Goal: Task Accomplishment & Management: Manage account settings

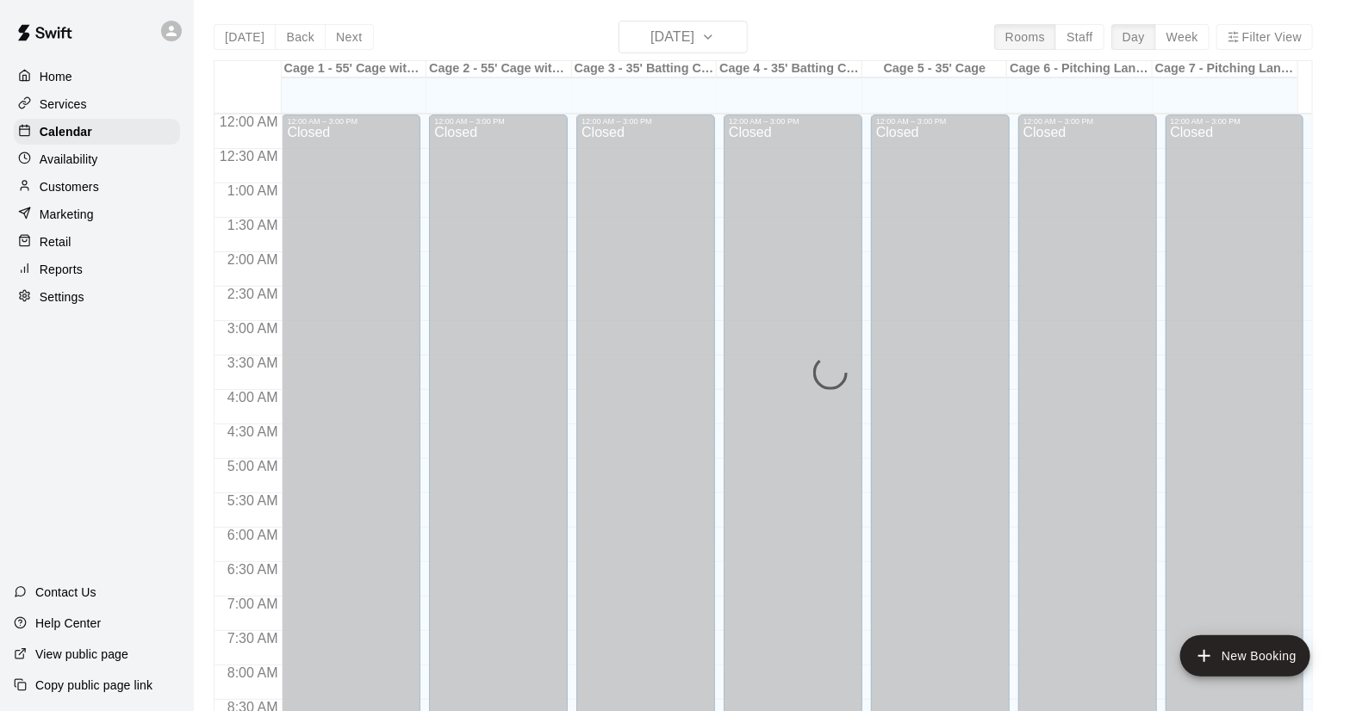
scroll to position [984, 0]
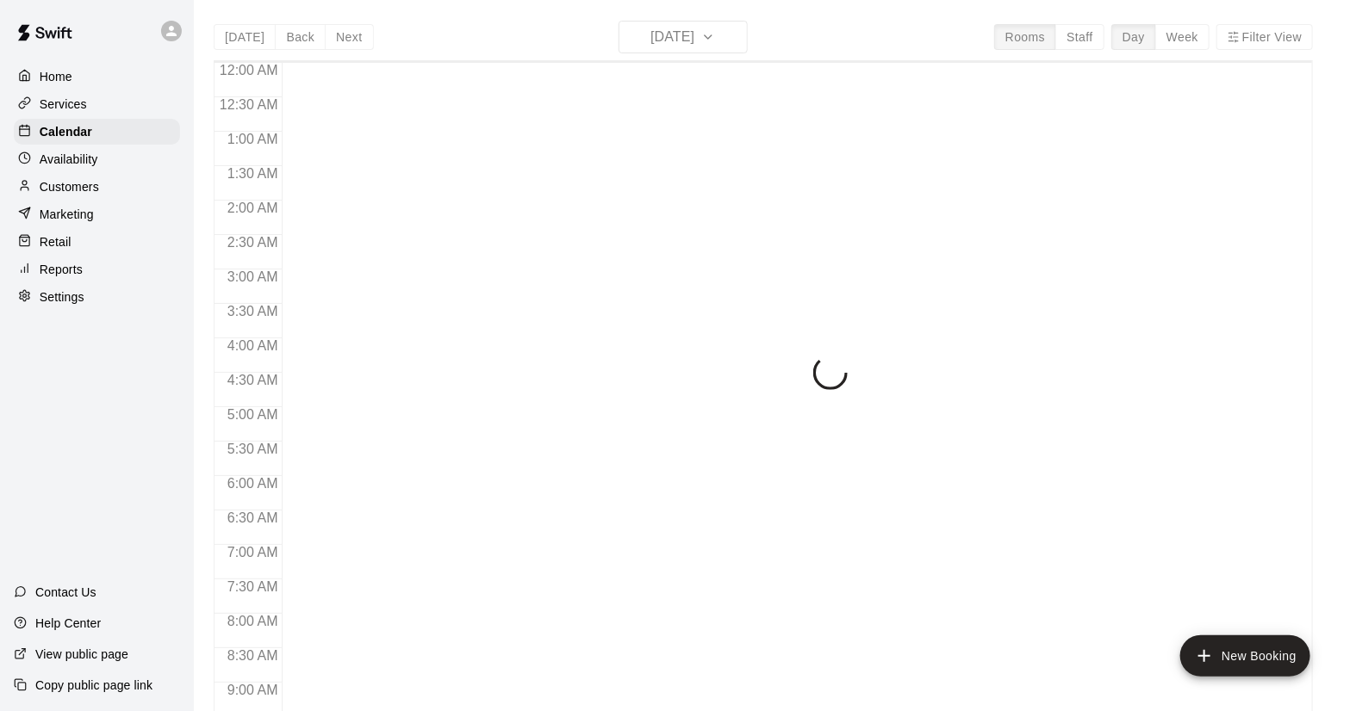
scroll to position [984, 0]
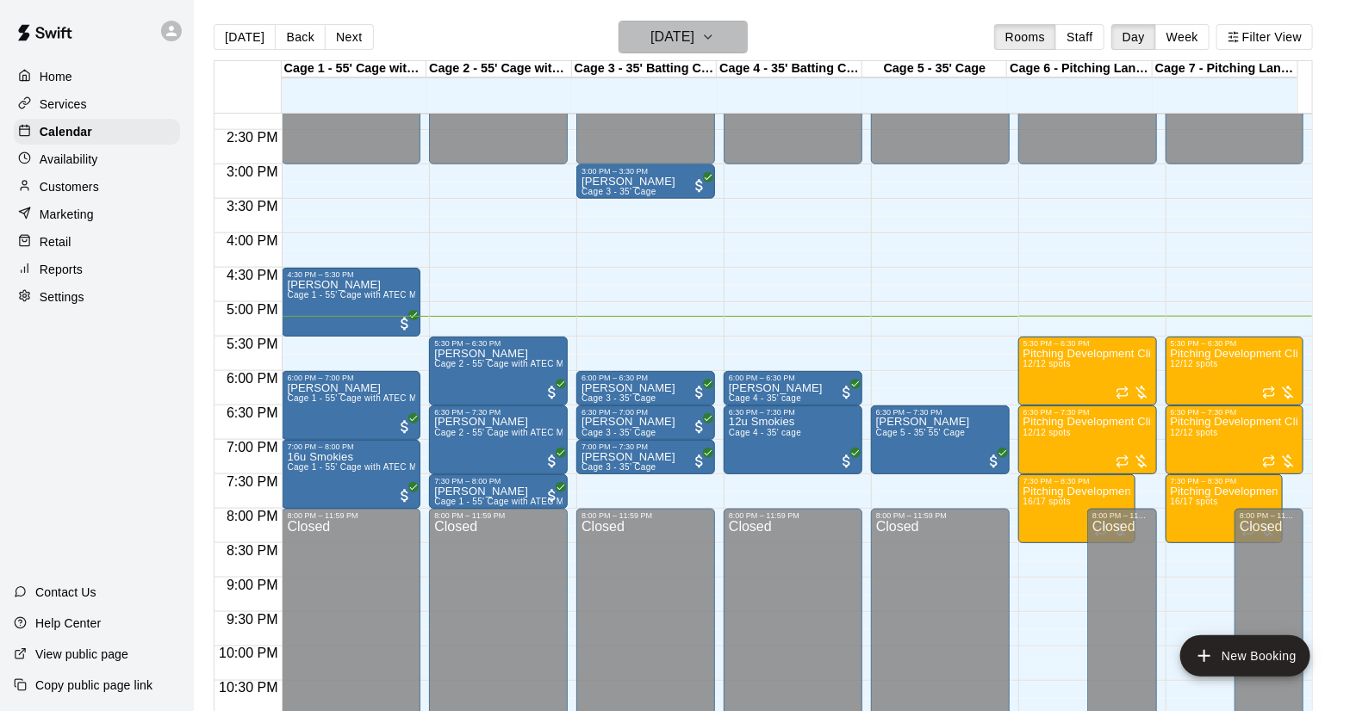
click at [735, 38] on button "[DATE]" at bounding box center [682, 37] width 129 height 33
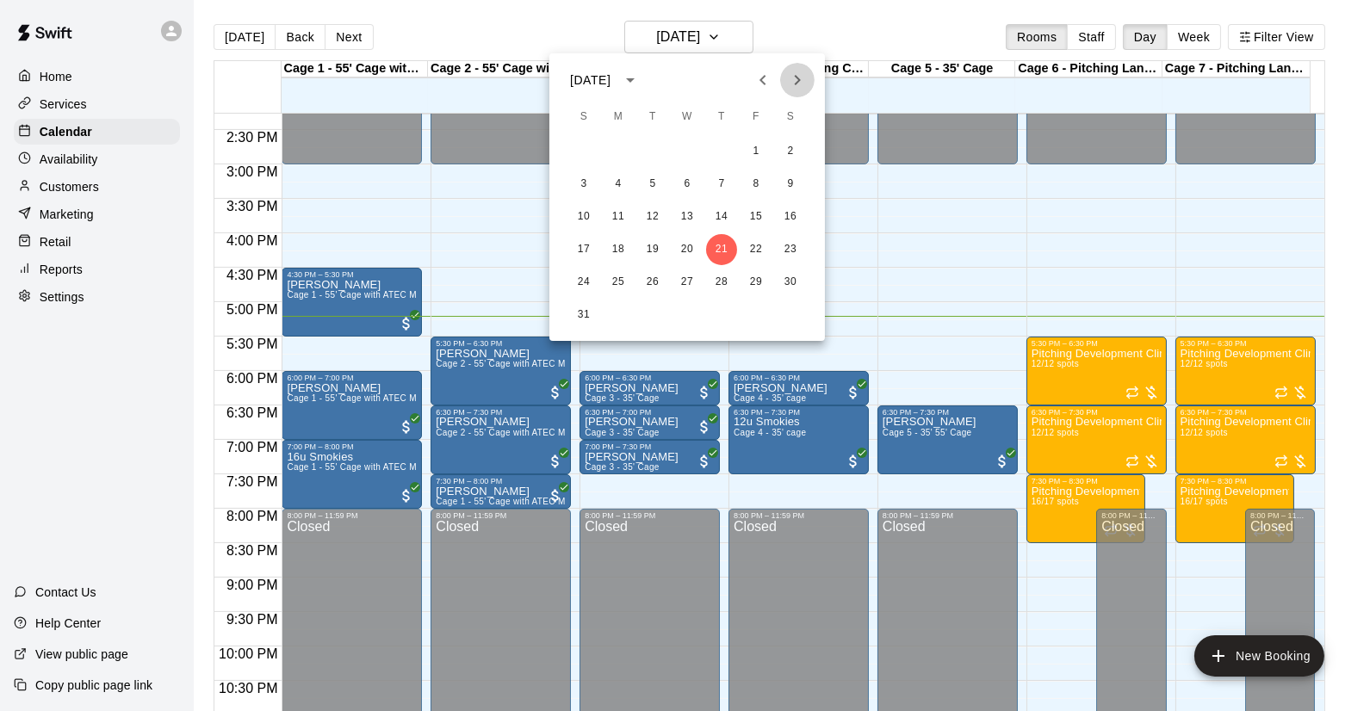
click at [789, 80] on icon "Next month" at bounding box center [797, 80] width 21 height 21
click at [790, 81] on icon "Next month" at bounding box center [797, 80] width 21 height 21
click at [791, 82] on icon "Next month" at bounding box center [797, 80] width 21 height 21
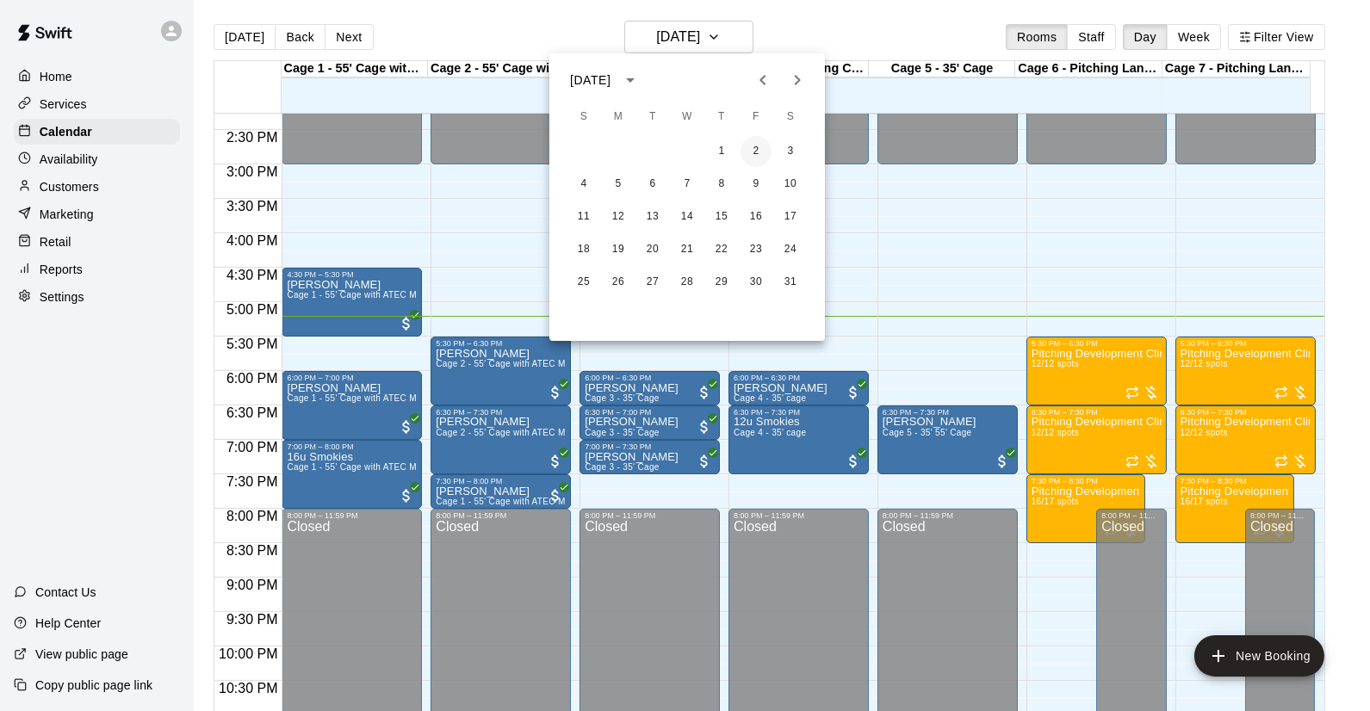
click at [754, 153] on button "2" at bounding box center [756, 151] width 31 height 31
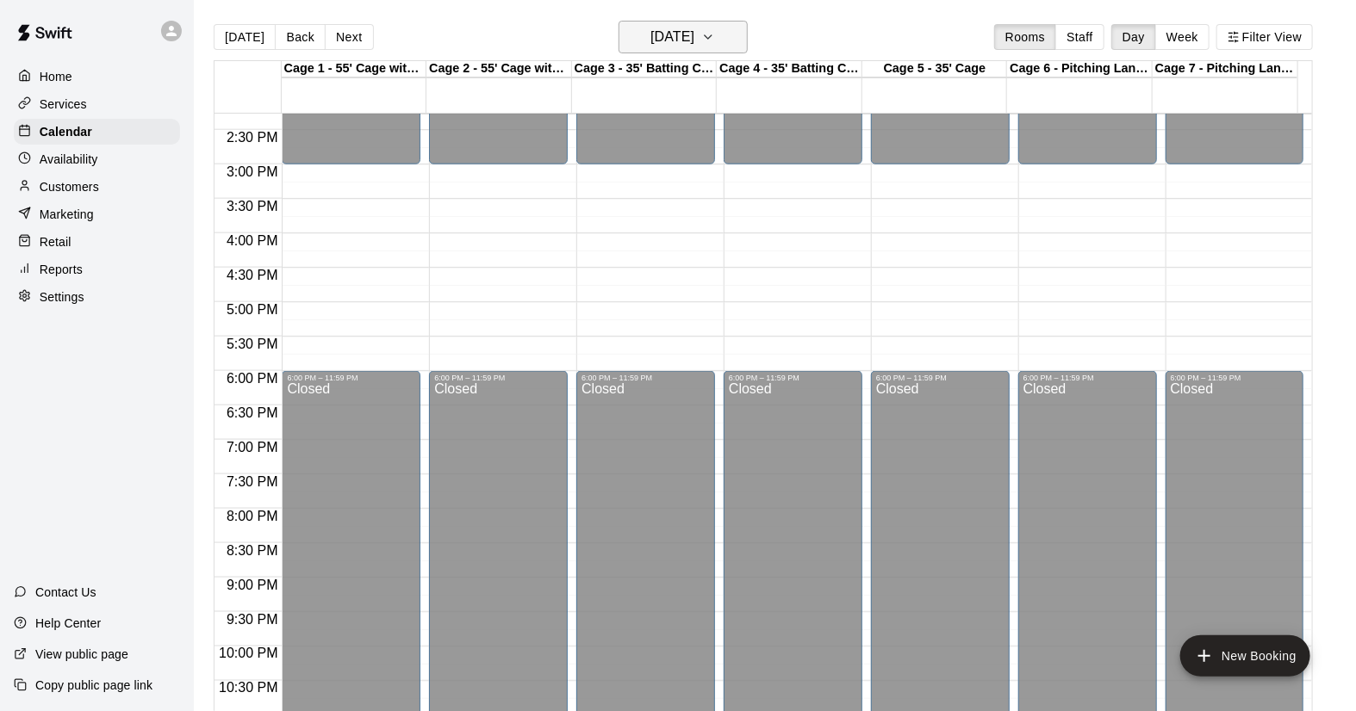
click at [715, 36] on icon "button" at bounding box center [708, 37] width 14 height 21
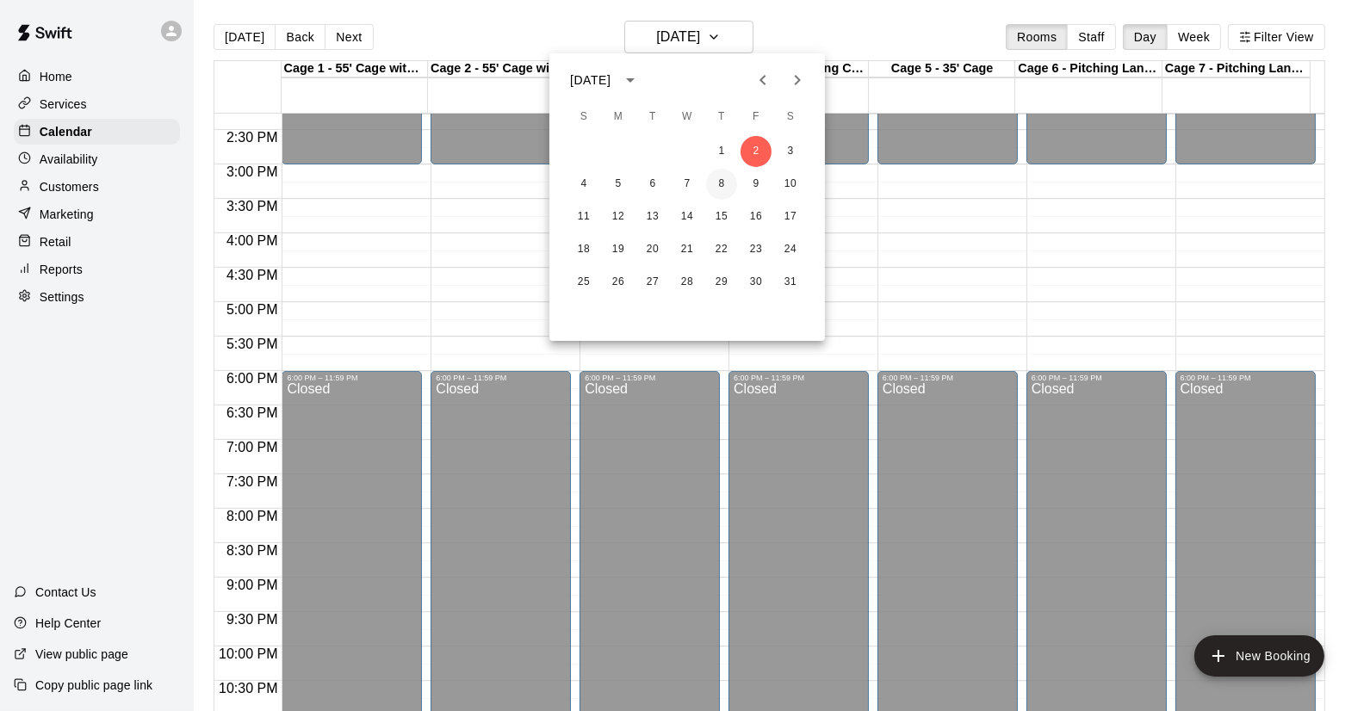
click at [720, 178] on button "8" at bounding box center [721, 184] width 31 height 31
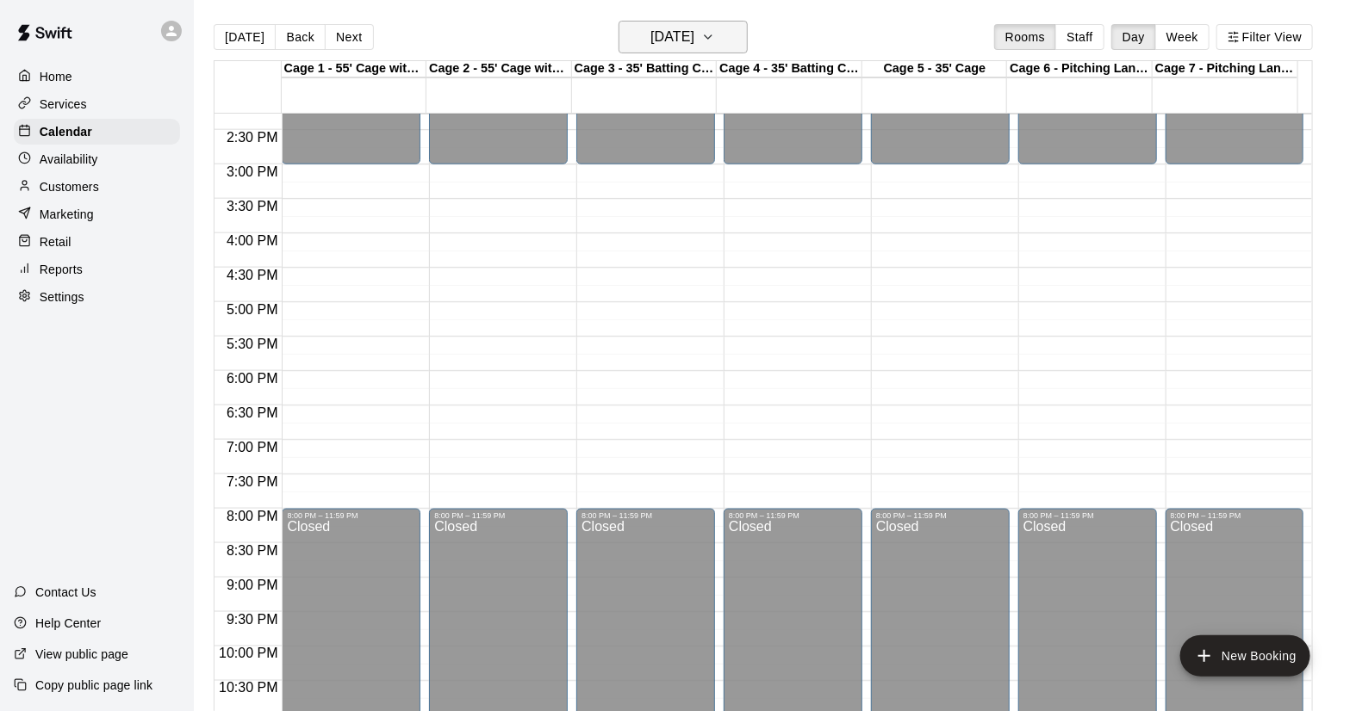
click at [715, 28] on icon "button" at bounding box center [708, 37] width 14 height 21
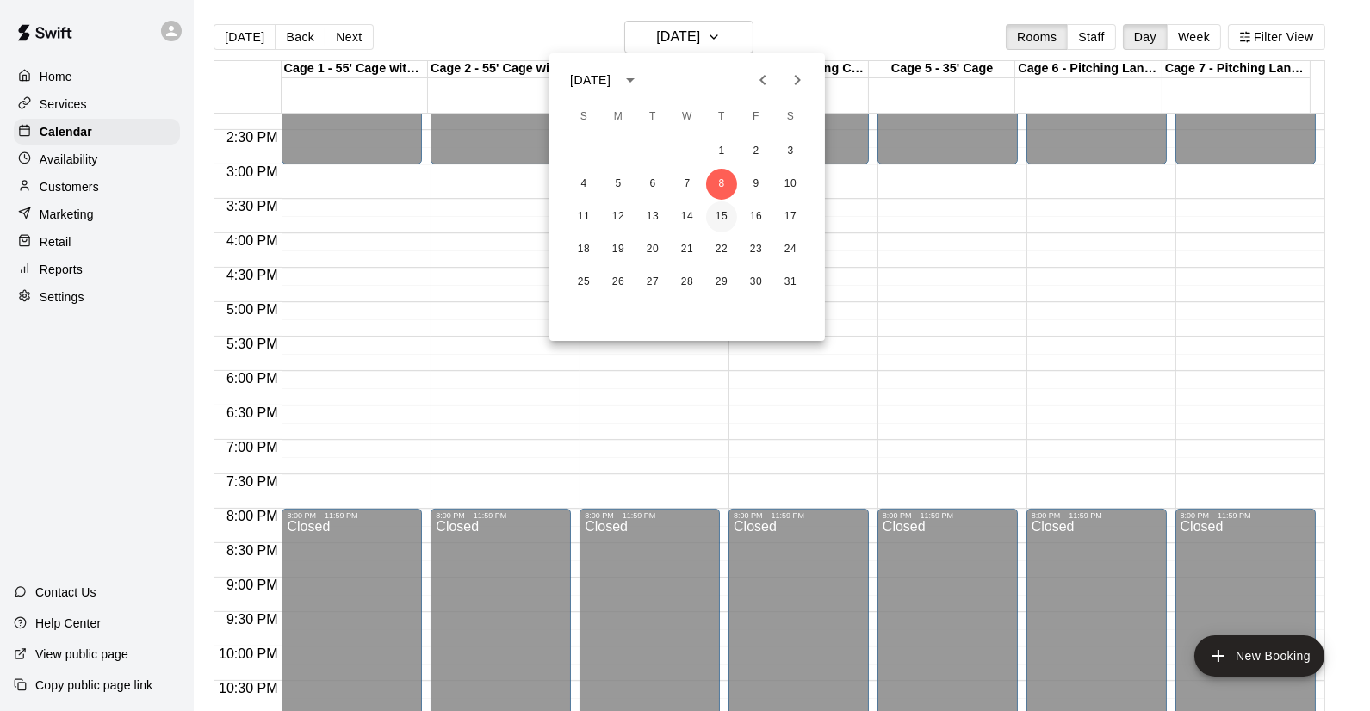
click at [725, 211] on button "15" at bounding box center [721, 217] width 31 height 31
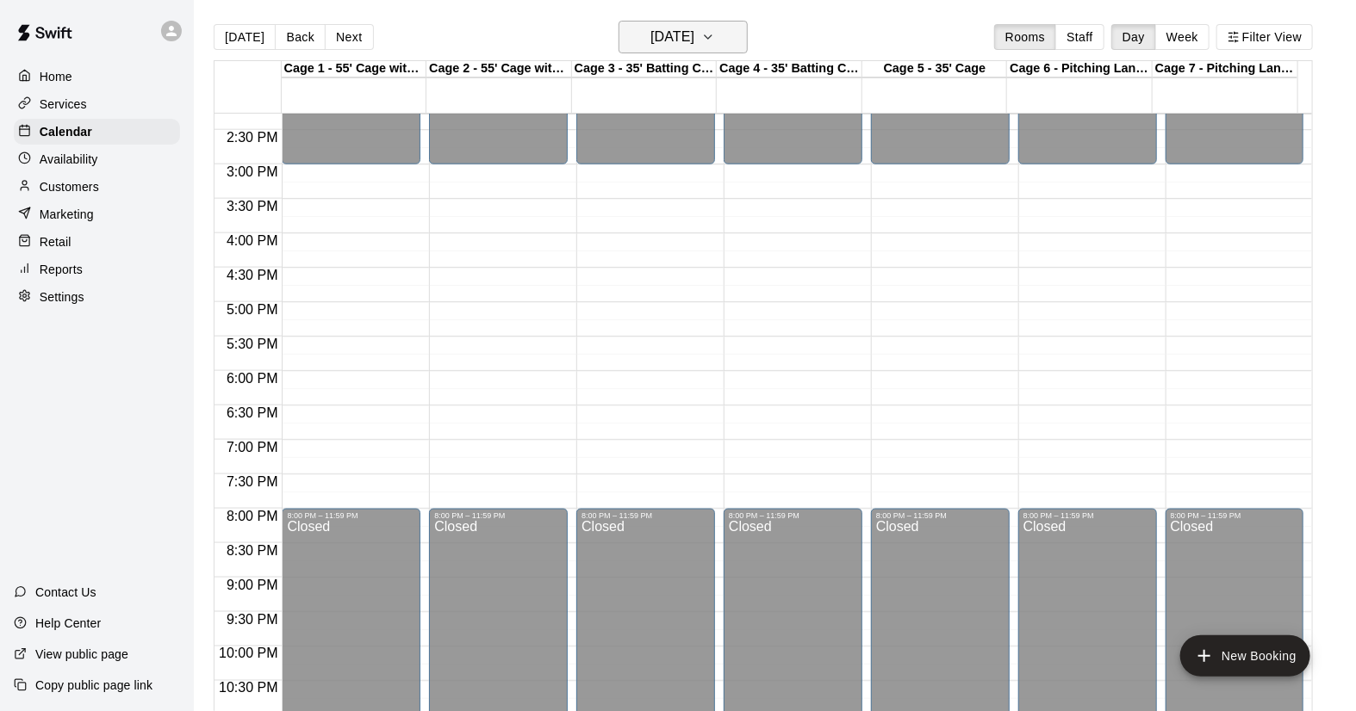
click at [732, 34] on button "Thursday Jan 15" at bounding box center [682, 37] width 129 height 33
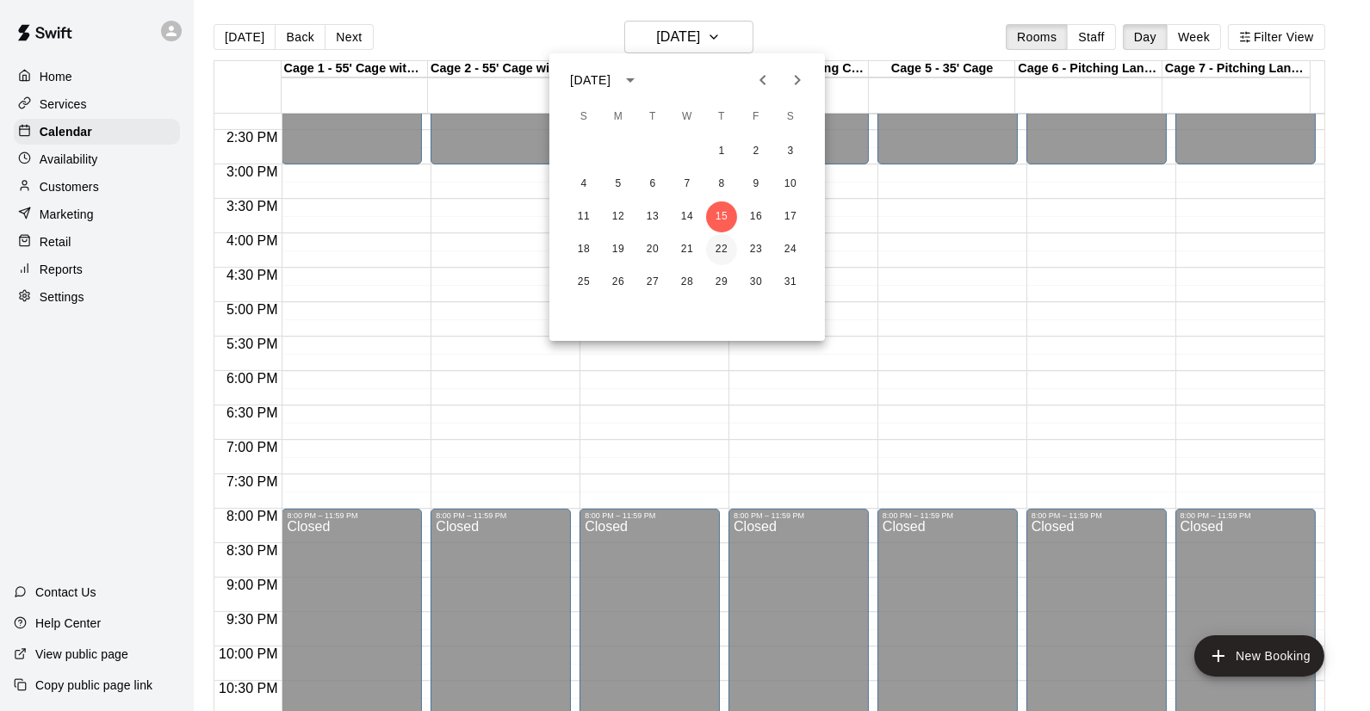
click at [719, 246] on button "22" at bounding box center [721, 249] width 31 height 31
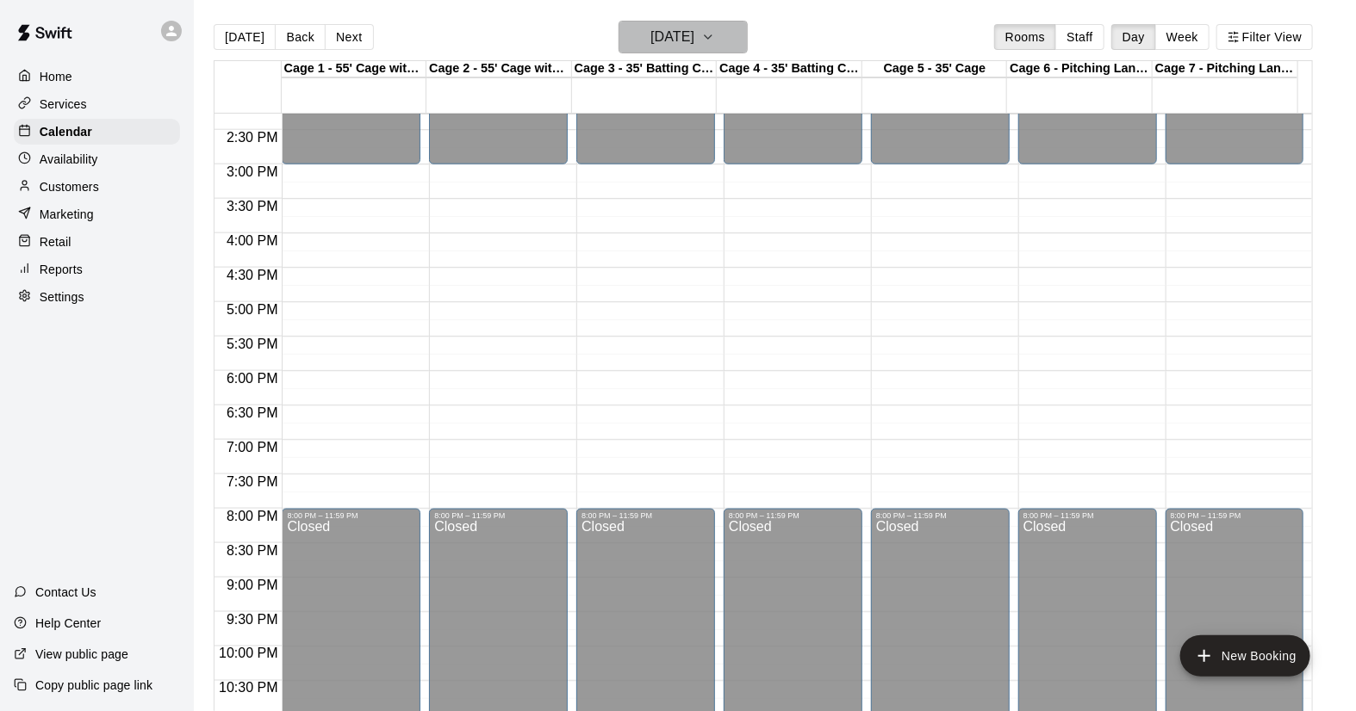
click at [715, 37] on icon "button" at bounding box center [708, 37] width 14 height 21
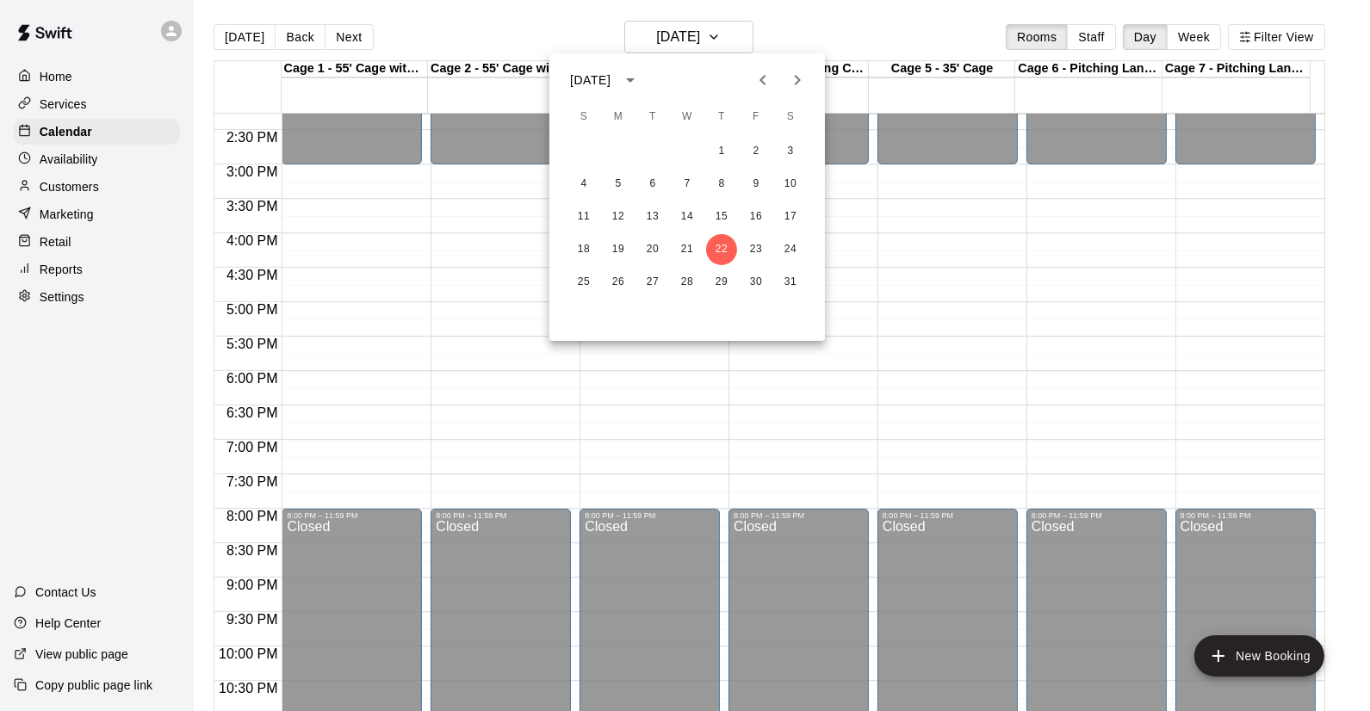
click at [239, 32] on div at bounding box center [685, 355] width 1370 height 711
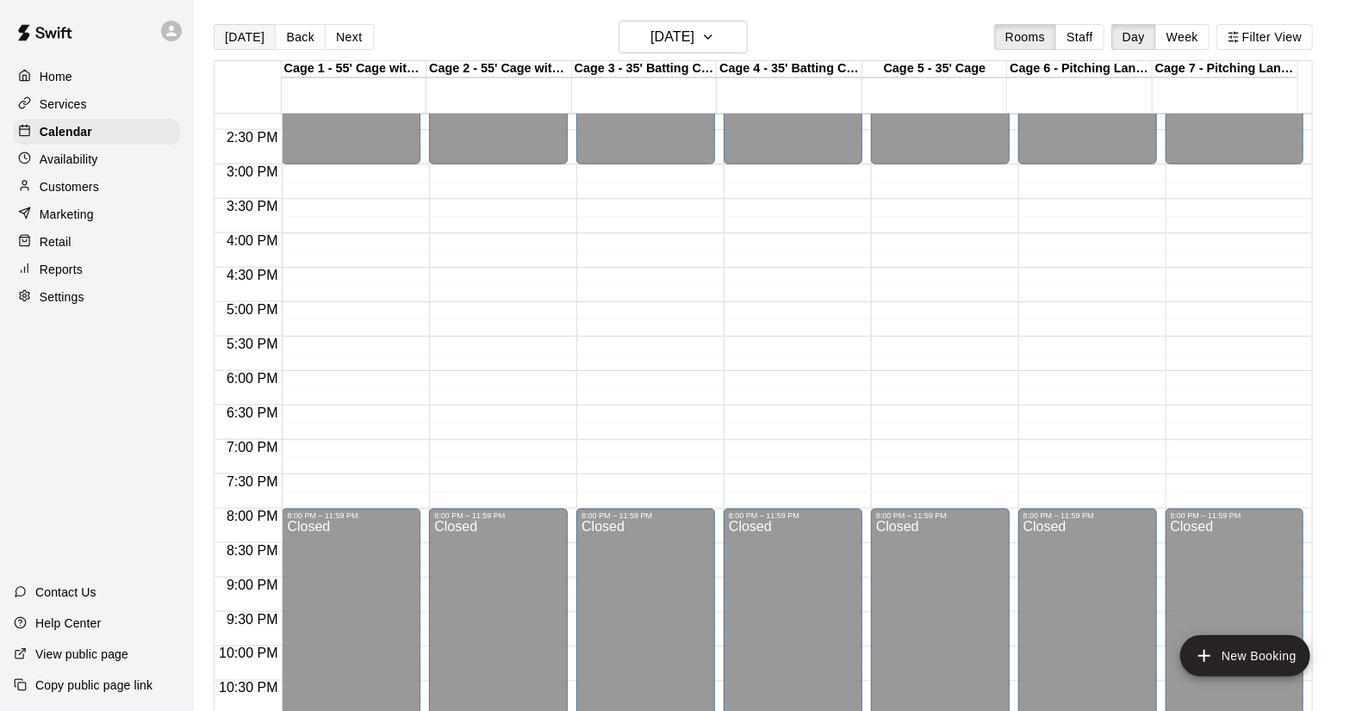
click at [239, 36] on button "[DATE]" at bounding box center [245, 37] width 62 height 26
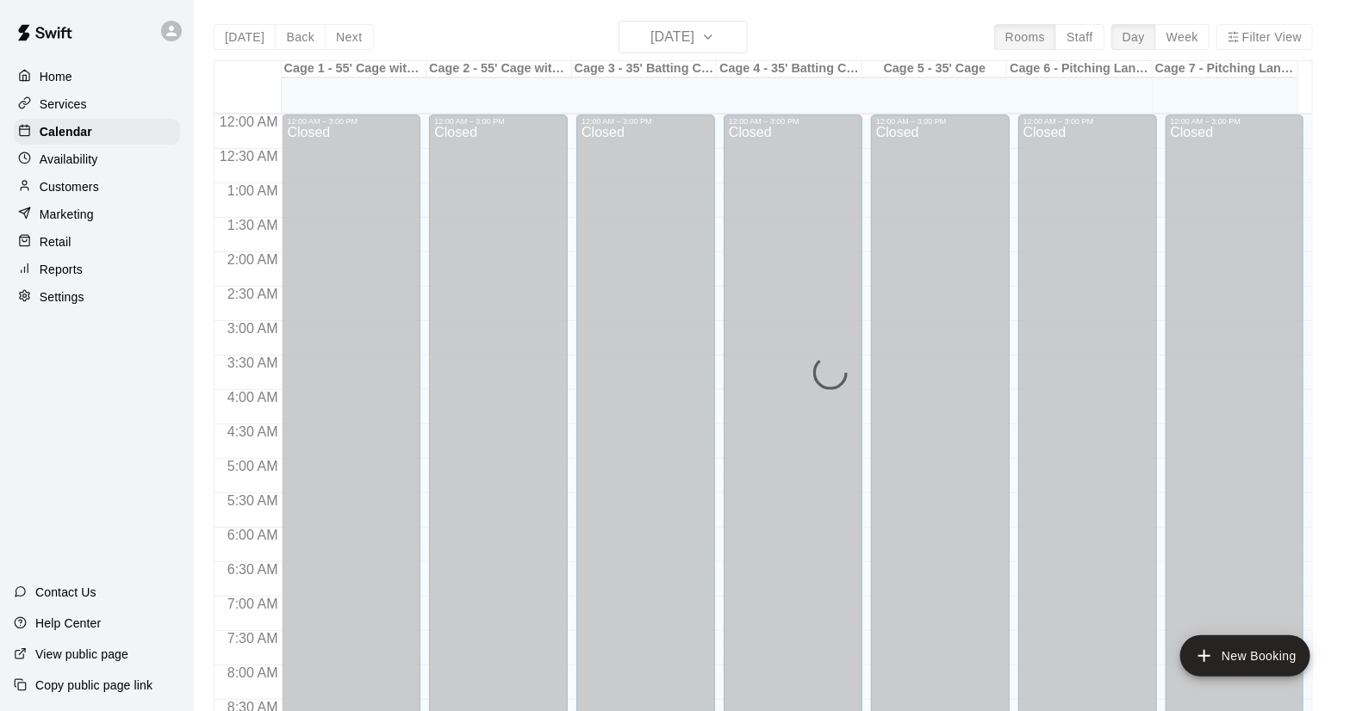
scroll to position [984, 0]
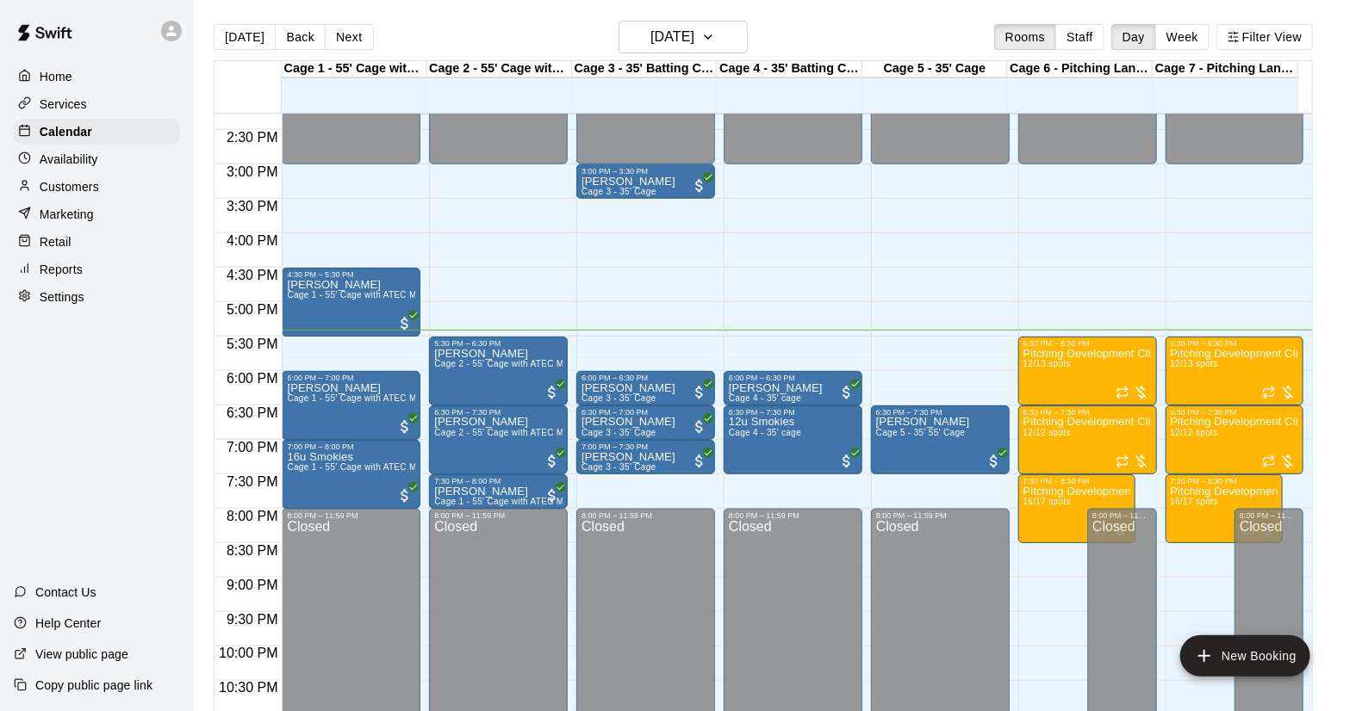
click at [62, 106] on p "Services" at bounding box center [63, 104] width 47 height 17
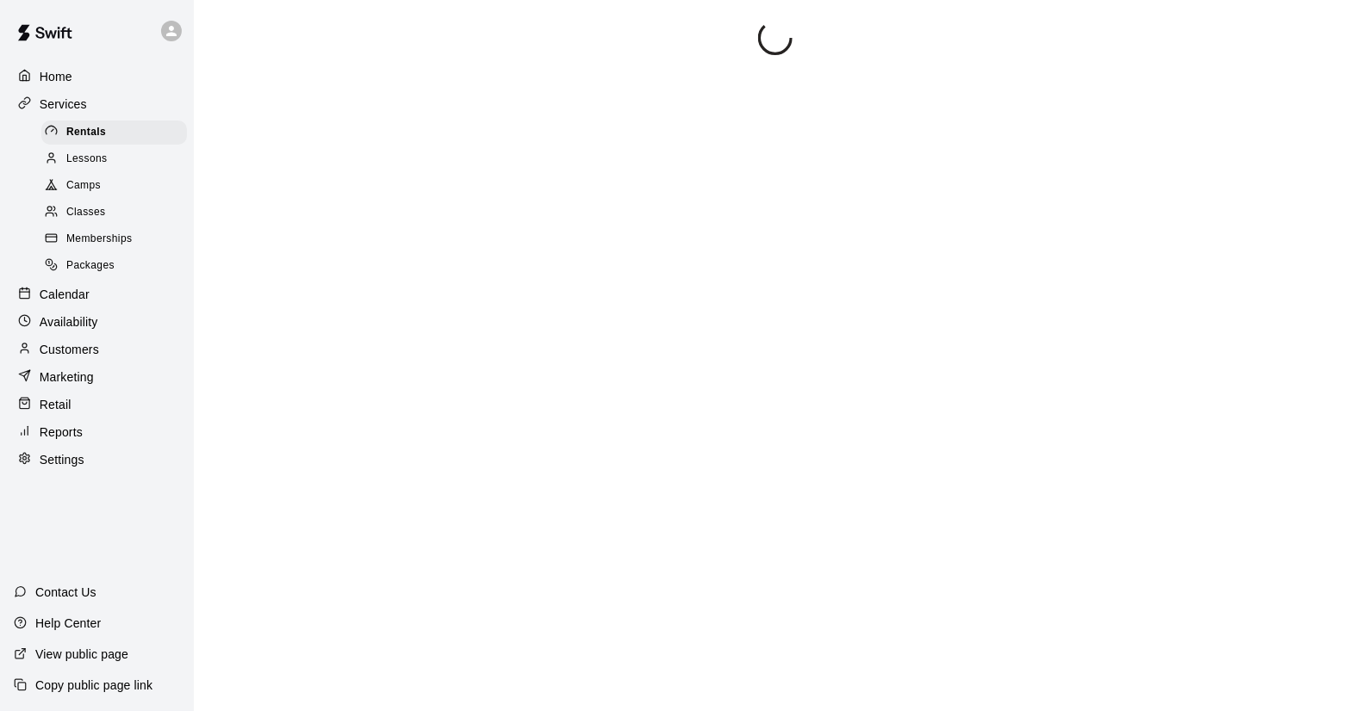
click at [73, 190] on span "Camps" at bounding box center [83, 185] width 34 height 17
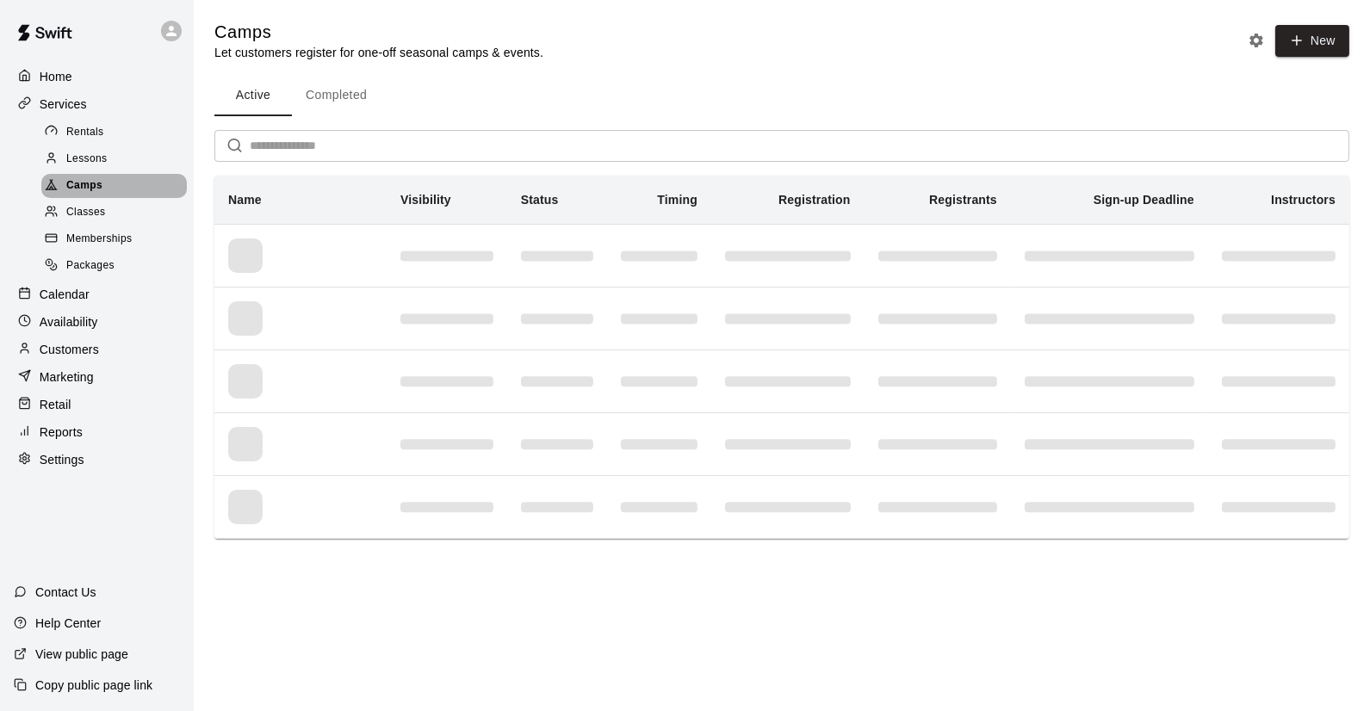
click at [83, 183] on span "Camps" at bounding box center [84, 185] width 36 height 17
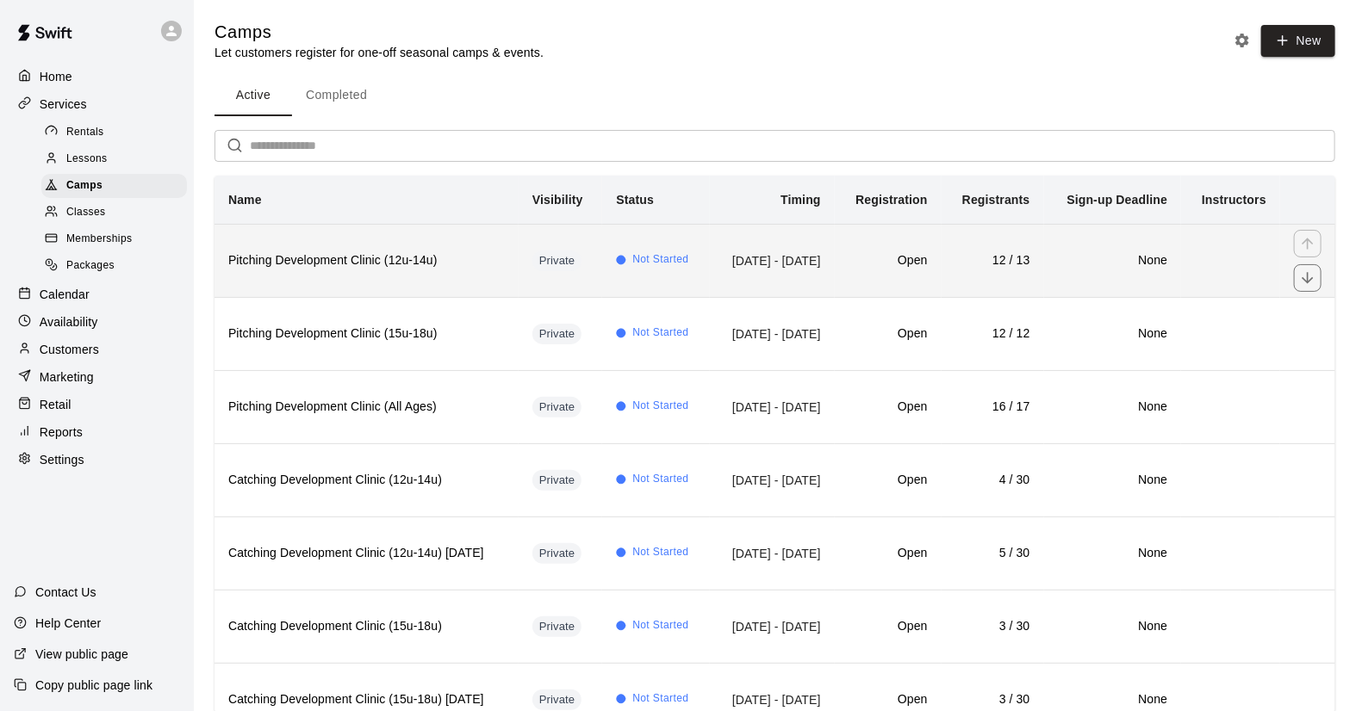
click at [366, 290] on th "Pitching Development Clinic (12u-14u)" at bounding box center [366, 260] width 304 height 73
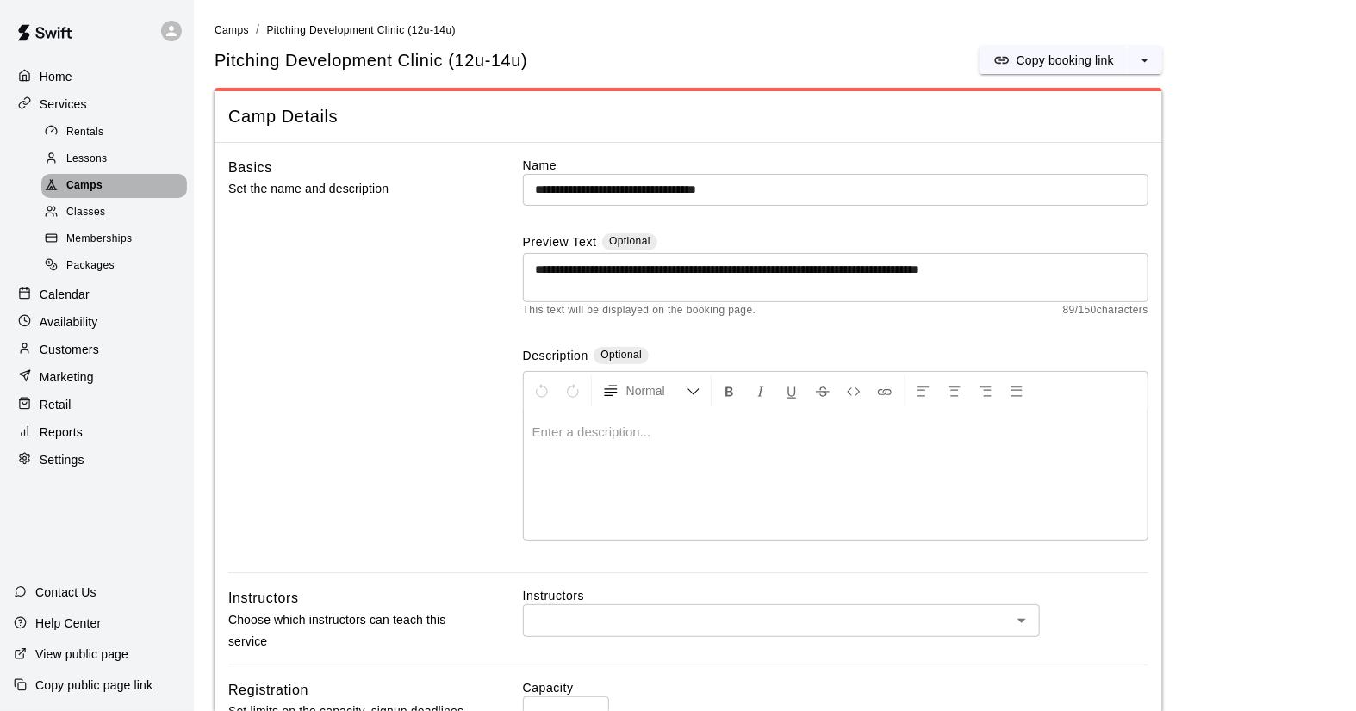
click at [84, 187] on span "Camps" at bounding box center [84, 185] width 36 height 17
